Goal: Navigation & Orientation: Find specific page/section

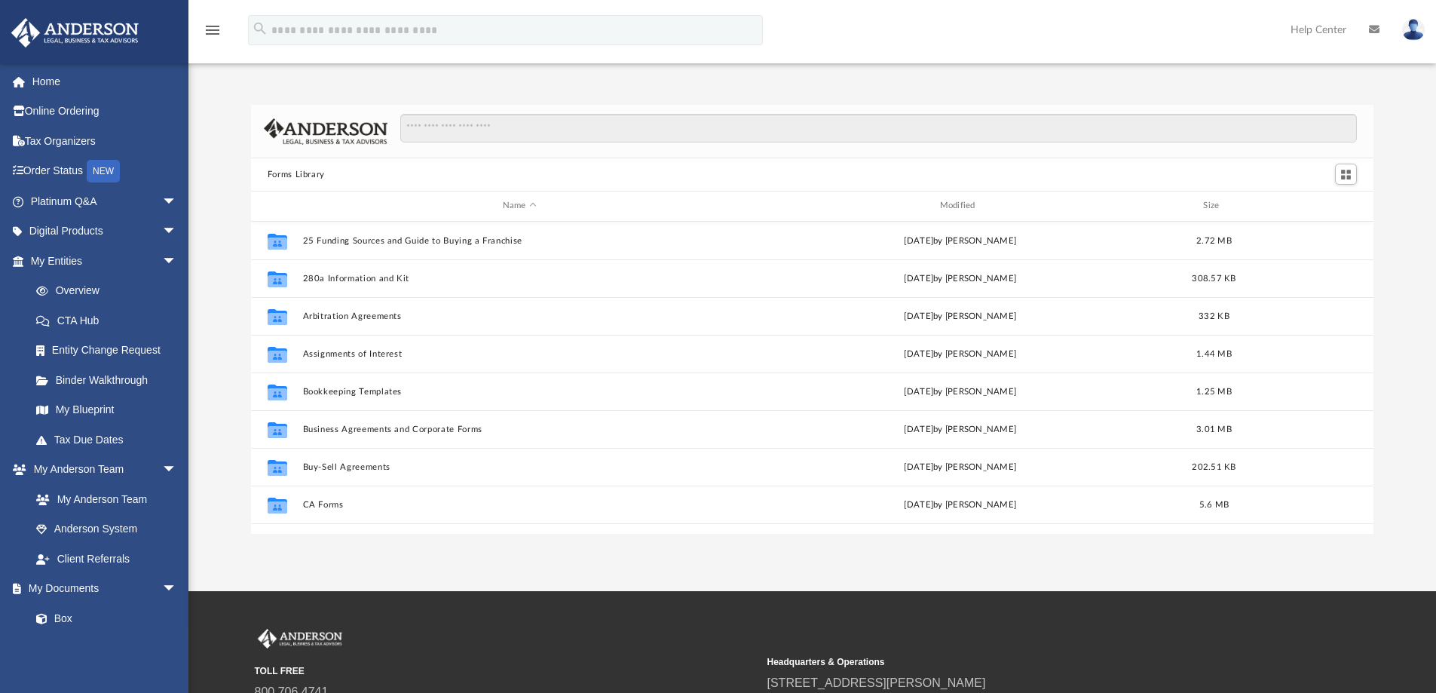
scroll to position [332, 1111]
click at [46, 79] on link "Home" at bounding box center [105, 81] width 189 height 30
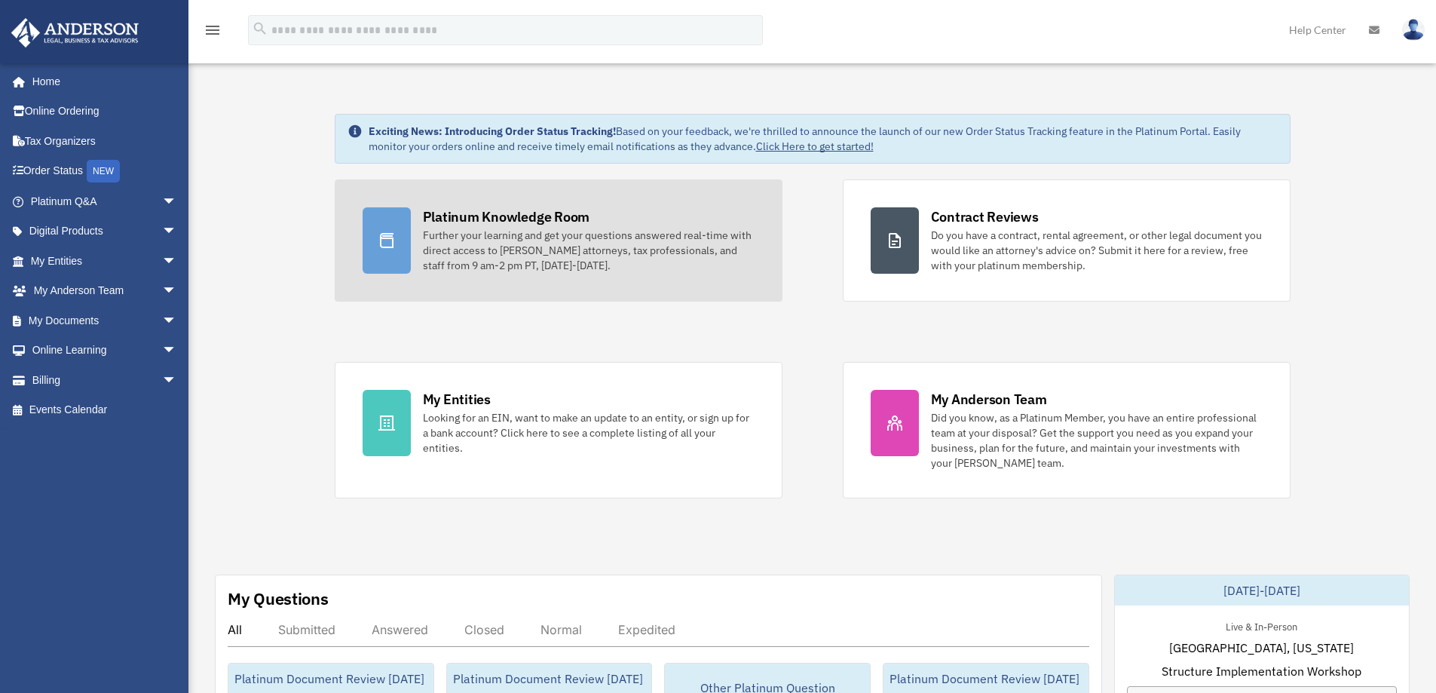
click at [581, 237] on div "Further your learning and get your questions answered real-time with direct acc…" at bounding box center [589, 250] width 332 height 45
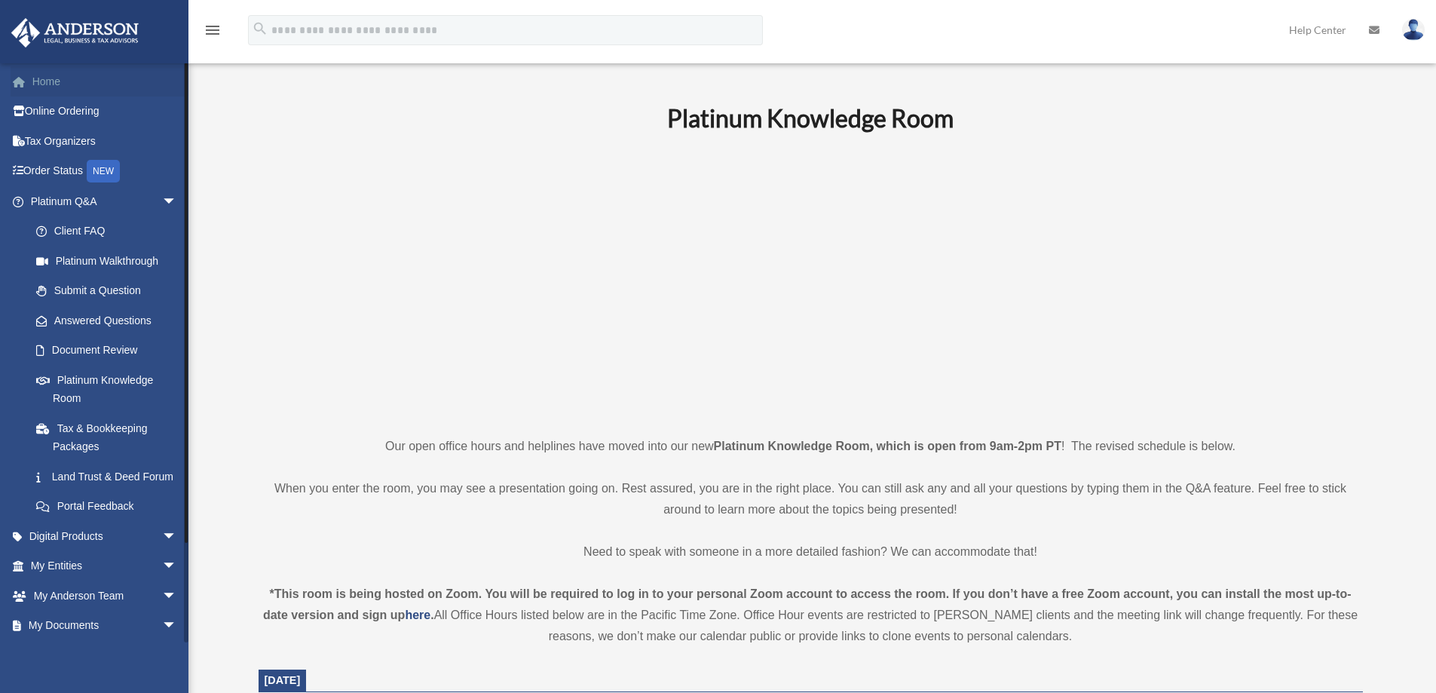
click at [38, 84] on link "Home" at bounding box center [105, 81] width 189 height 30
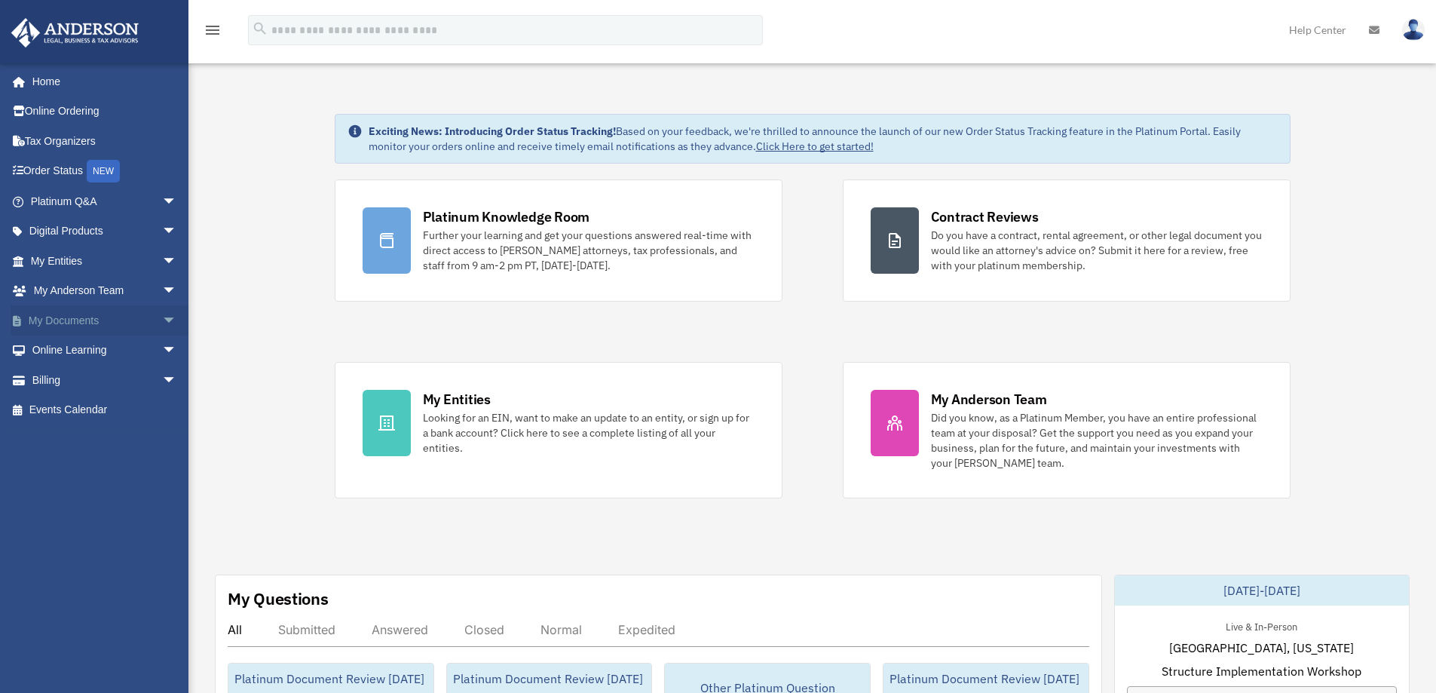
click at [162, 320] on span "arrow_drop_down" at bounding box center [177, 320] width 30 height 31
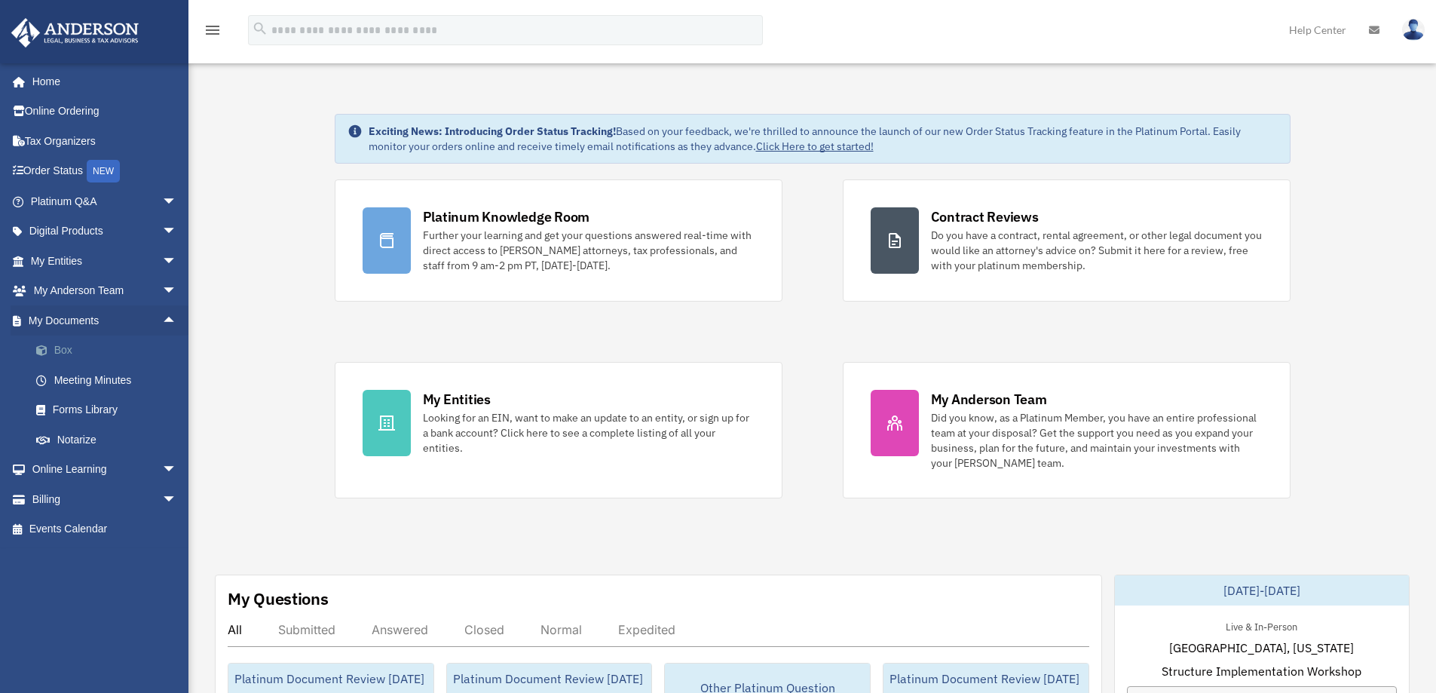
click at [60, 348] on link "Box" at bounding box center [110, 350] width 179 height 30
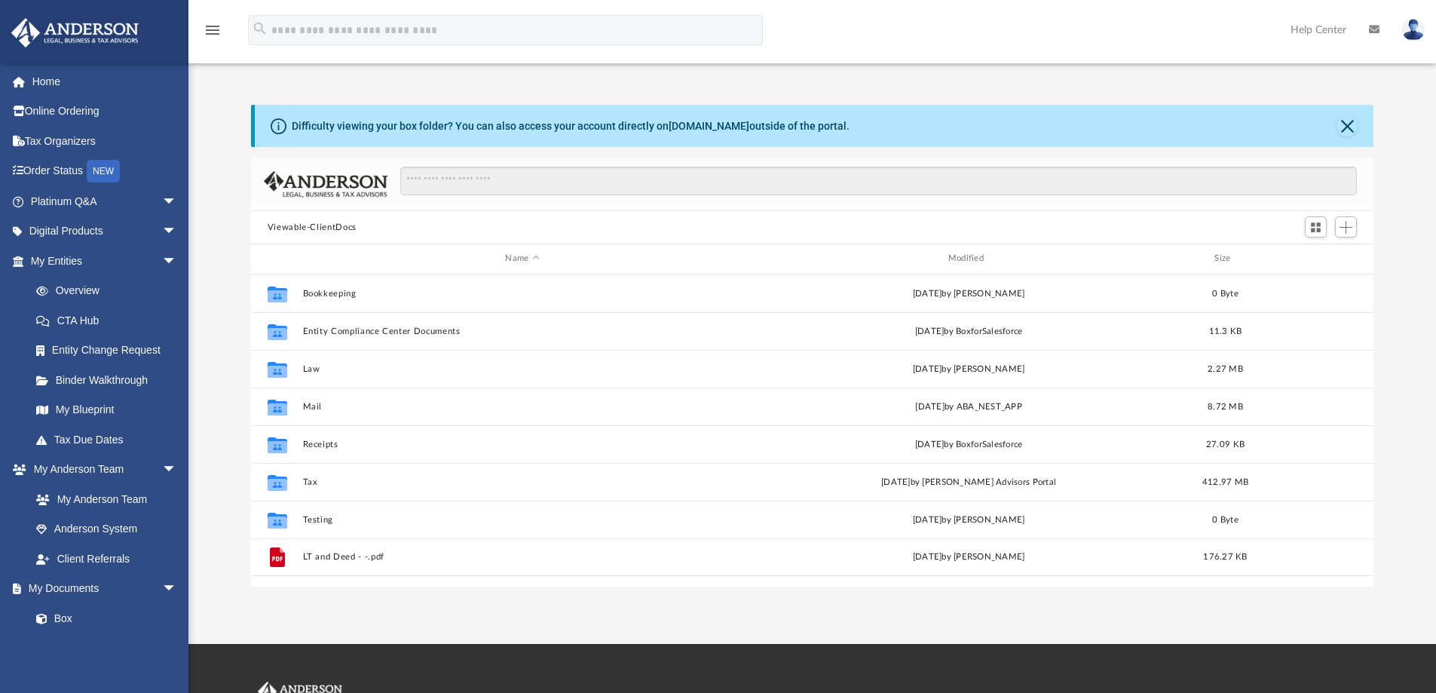
scroll to position [332, 1111]
click at [50, 78] on link "Home" at bounding box center [105, 81] width 189 height 30
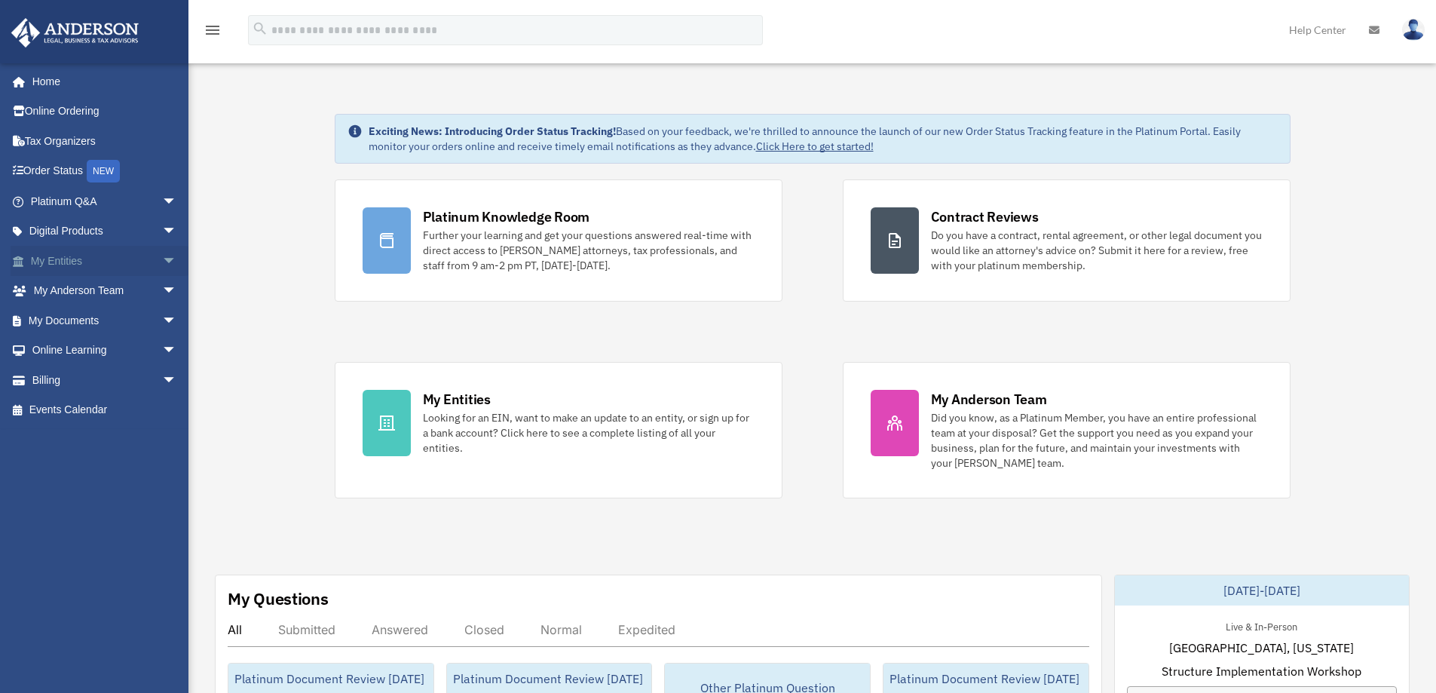
click at [162, 260] on span "arrow_drop_down" at bounding box center [177, 261] width 30 height 31
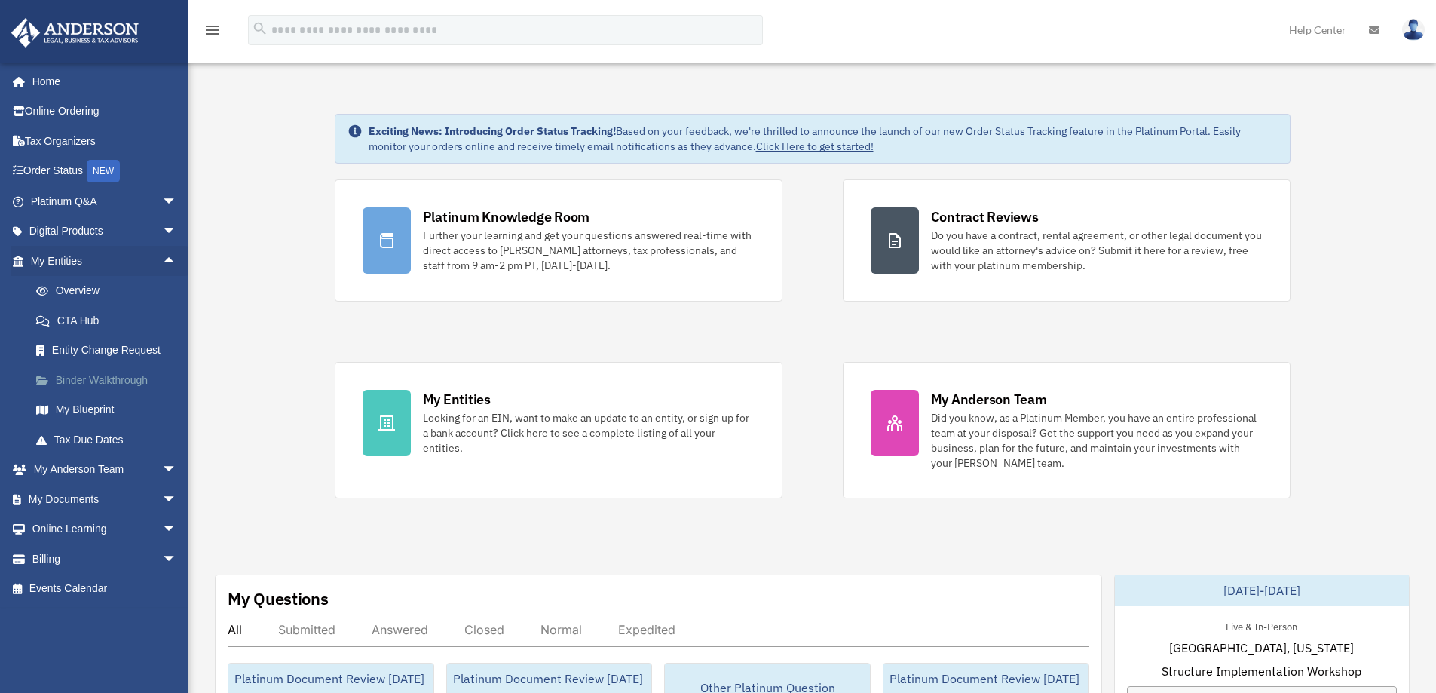
click at [92, 379] on link "Binder Walkthrough" at bounding box center [110, 380] width 179 height 30
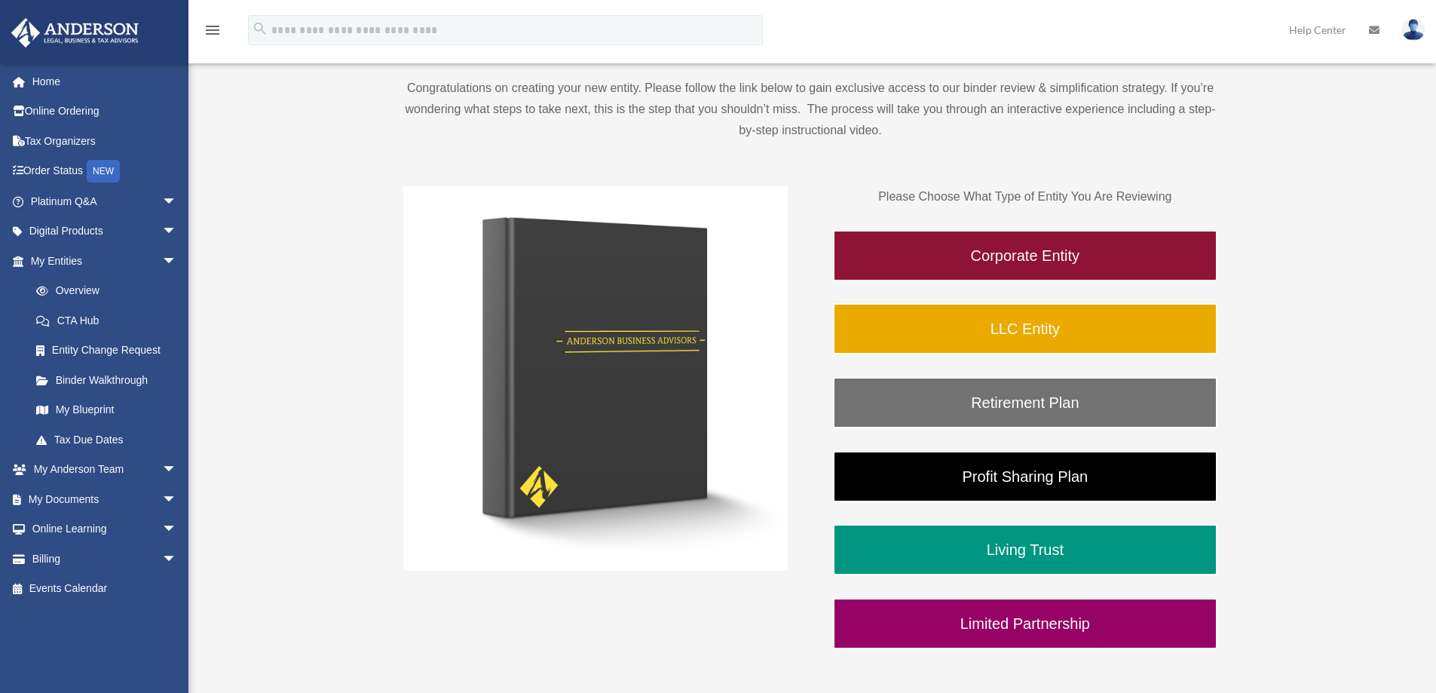
scroll to position [151, 0]
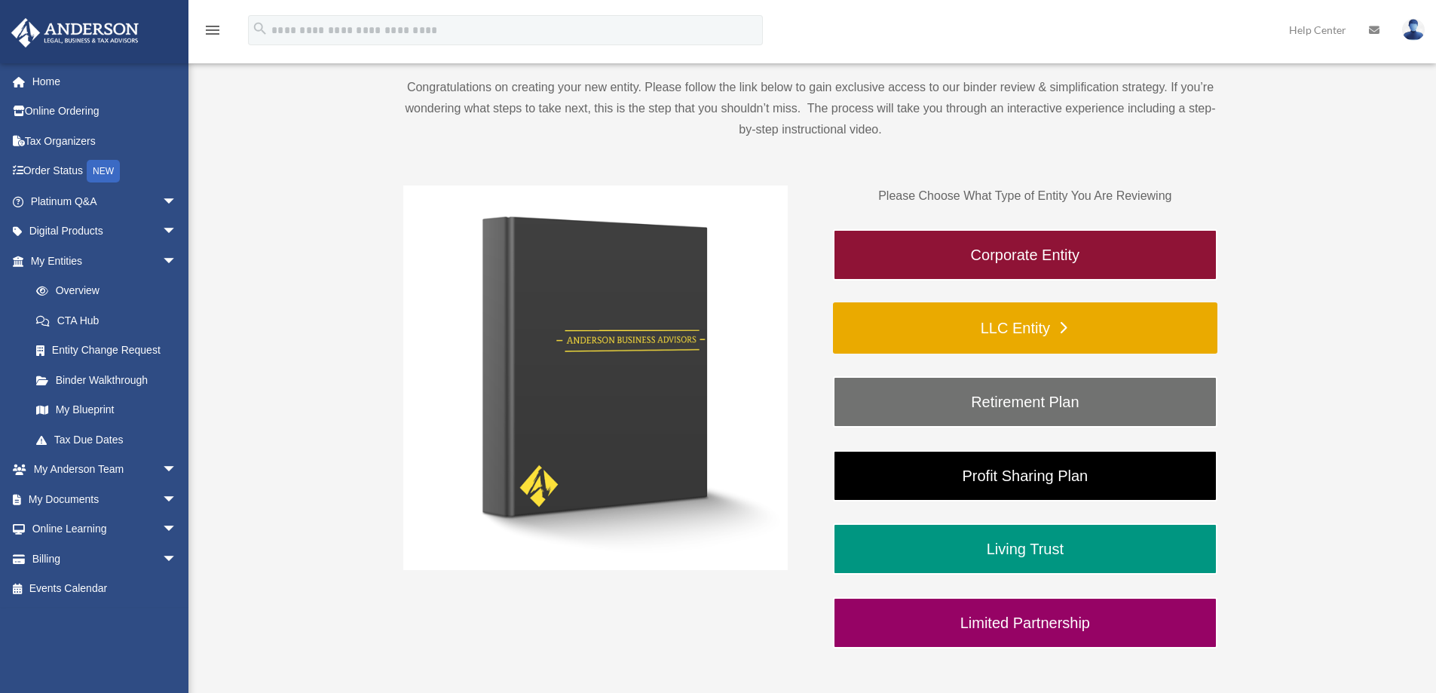
click at [1067, 320] on link "LLC Entity" at bounding box center [1025, 327] width 384 height 51
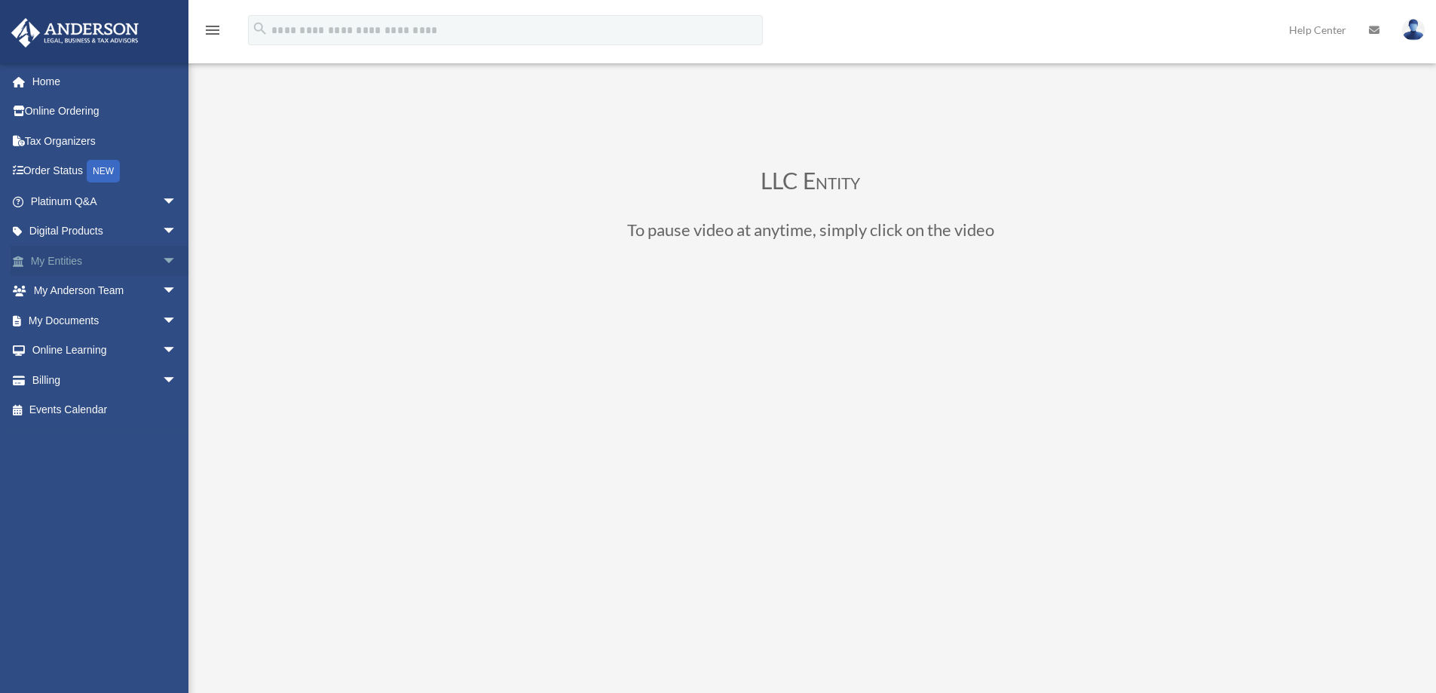
click at [162, 260] on span "arrow_drop_down" at bounding box center [177, 261] width 30 height 31
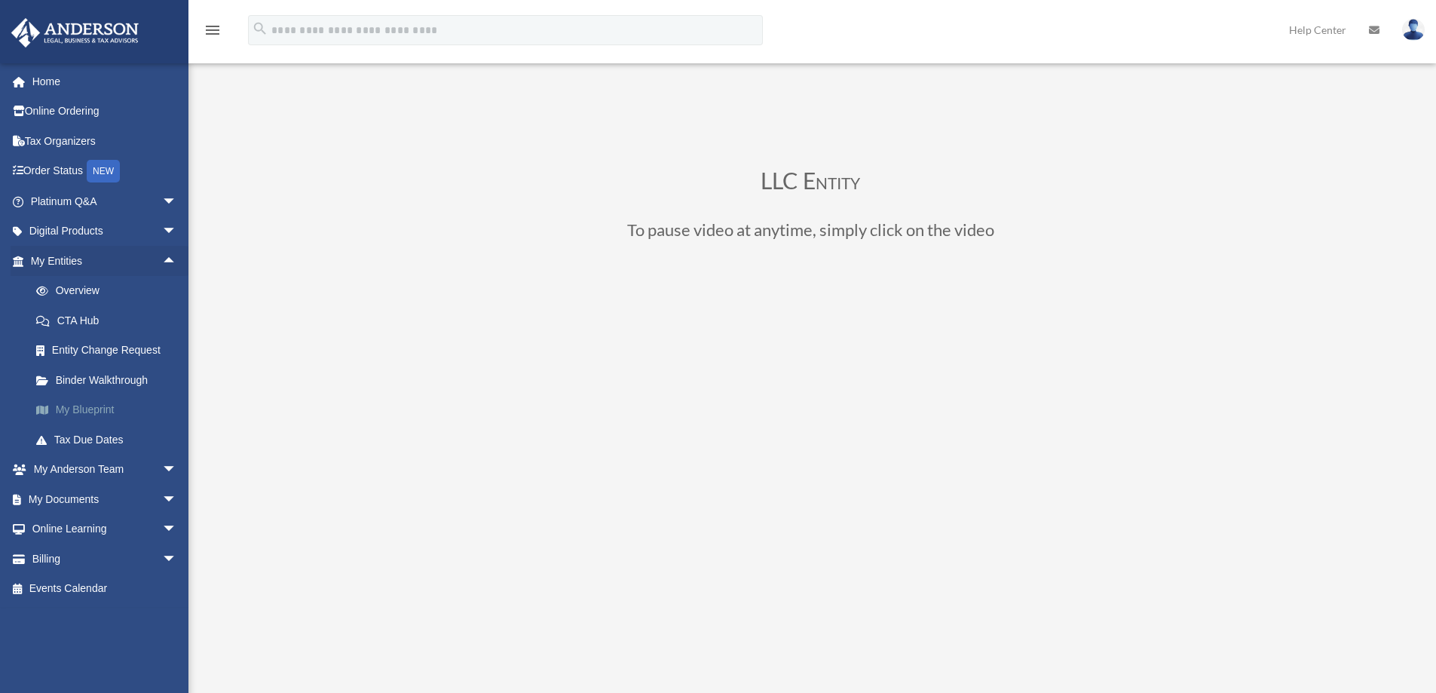
click at [84, 410] on link "My Blueprint" at bounding box center [110, 410] width 179 height 30
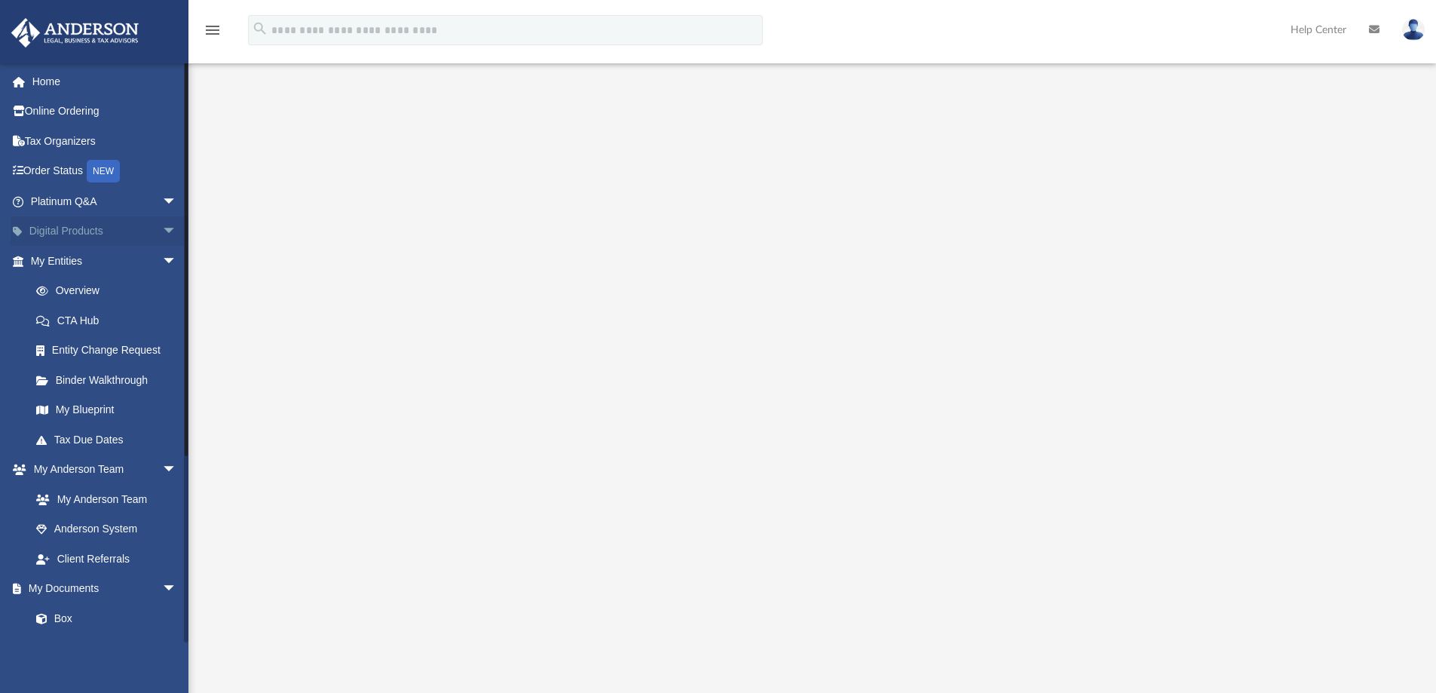
click at [162, 231] on span "arrow_drop_down" at bounding box center [177, 231] width 30 height 31
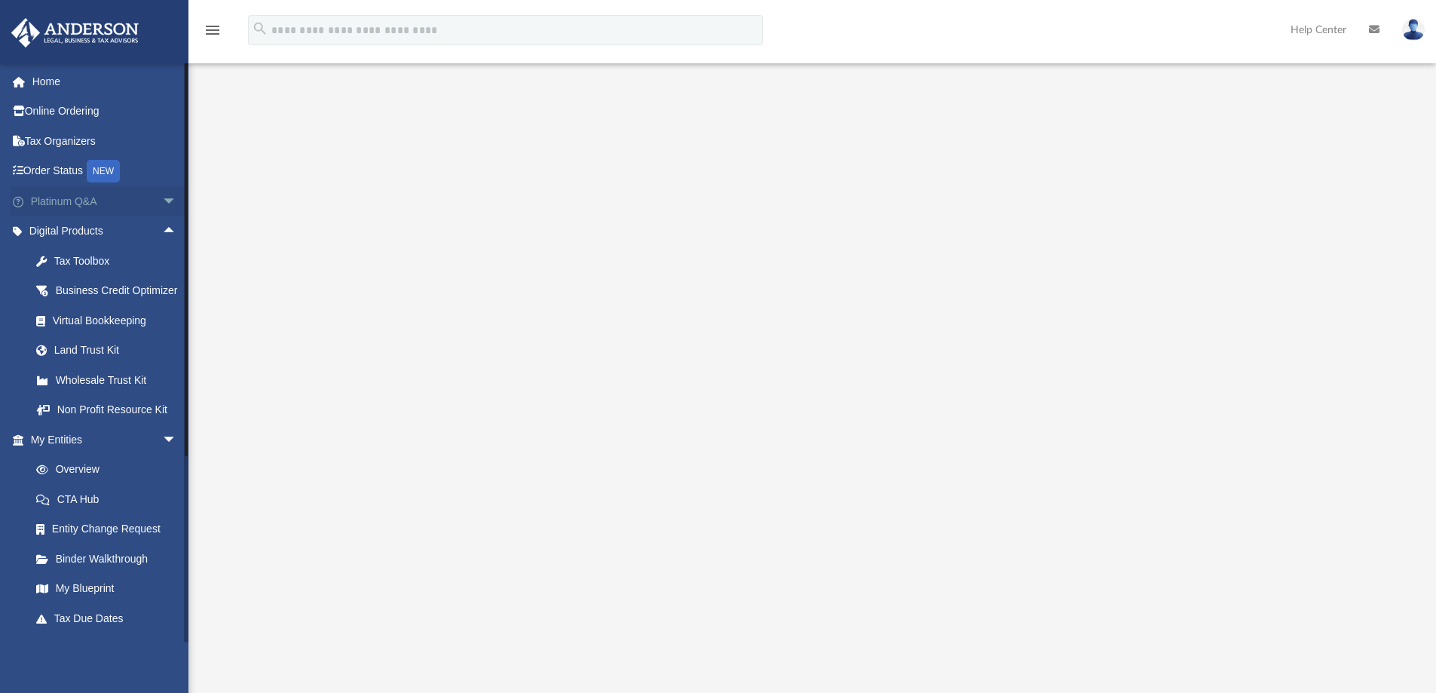
click at [162, 197] on span "arrow_drop_down" at bounding box center [177, 201] width 30 height 31
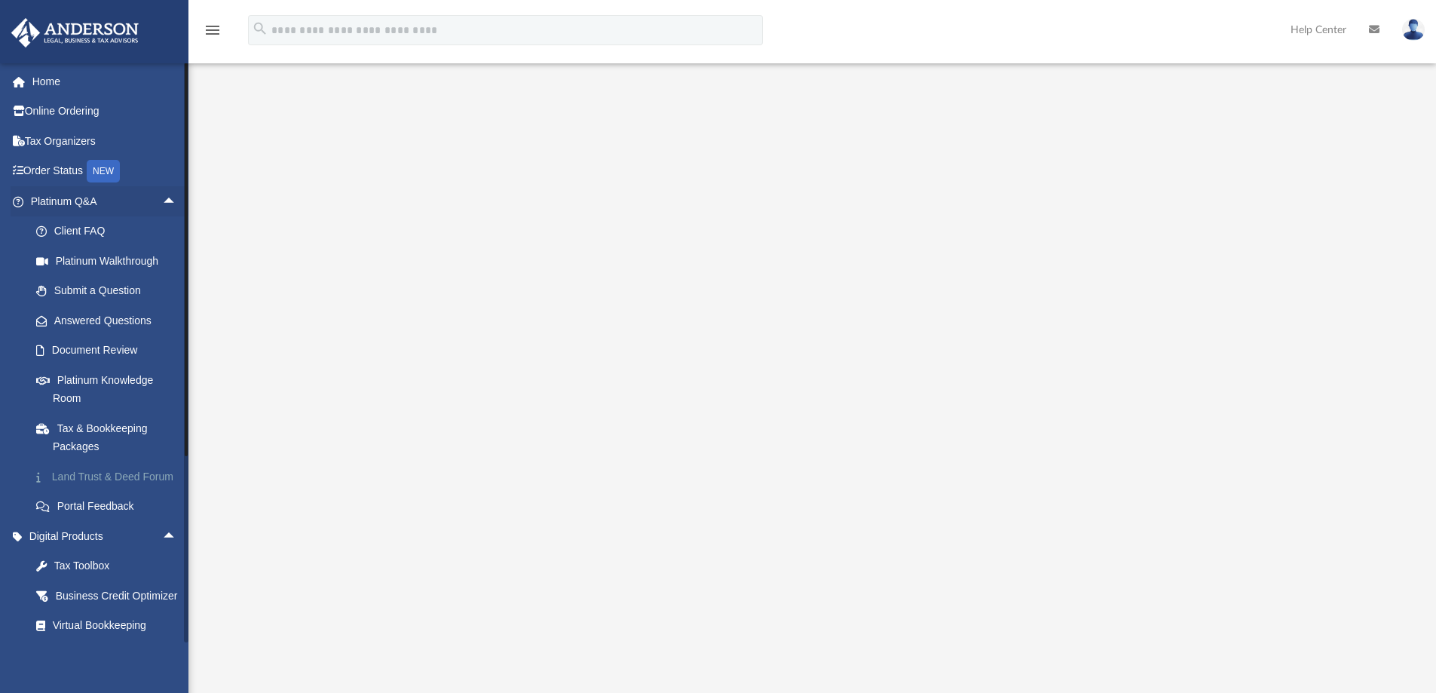
click at [106, 477] on link "Land Trust & Deed Forum" at bounding box center [110, 476] width 179 height 30
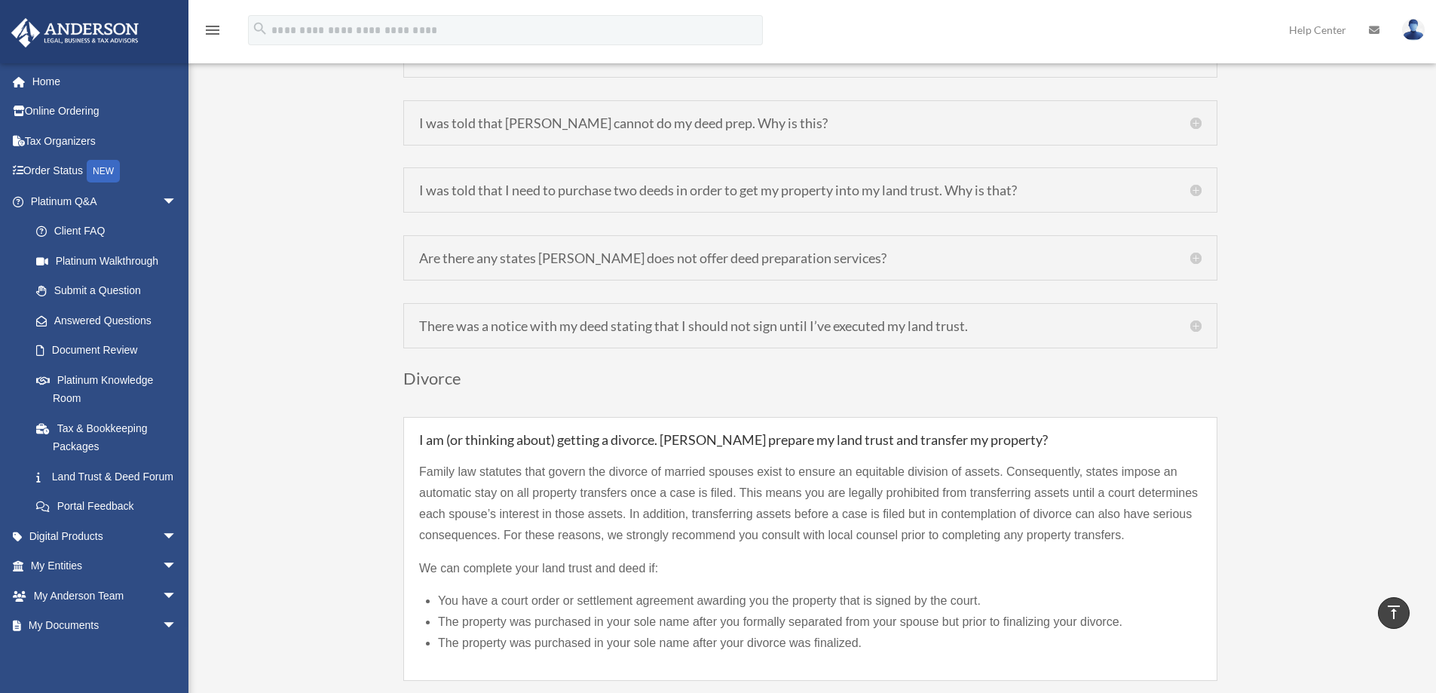
scroll to position [2639, 0]
